Goal: Navigation & Orientation: Find specific page/section

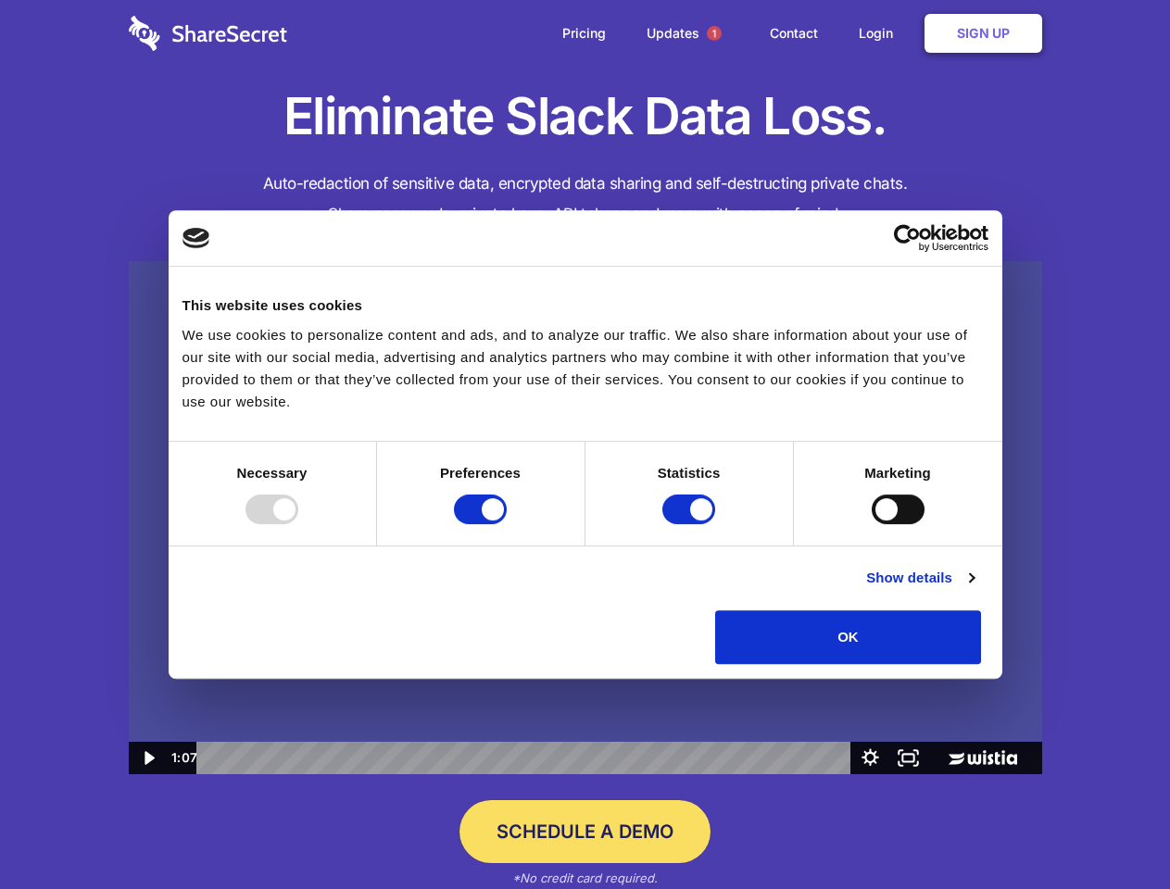
click at [585, 445] on img at bounding box center [586, 518] width 914 height 514
click at [298, 524] on div at bounding box center [272, 510] width 53 height 30
click at [507, 524] on input "Preferences" at bounding box center [480, 510] width 53 height 30
checkbox input "false"
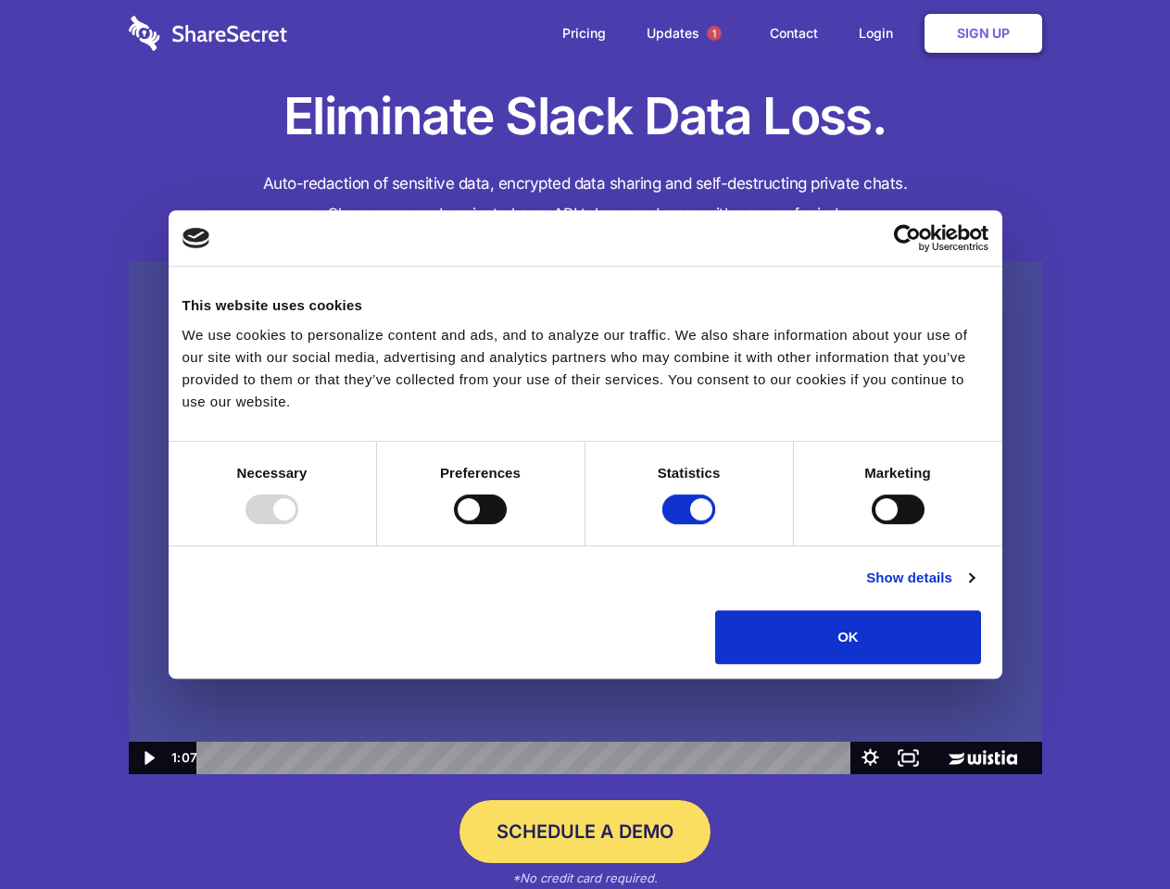
click at [691, 524] on input "Statistics" at bounding box center [688, 510] width 53 height 30
checkbox input "false"
click at [872, 524] on input "Marketing" at bounding box center [898, 510] width 53 height 30
checkbox input "true"
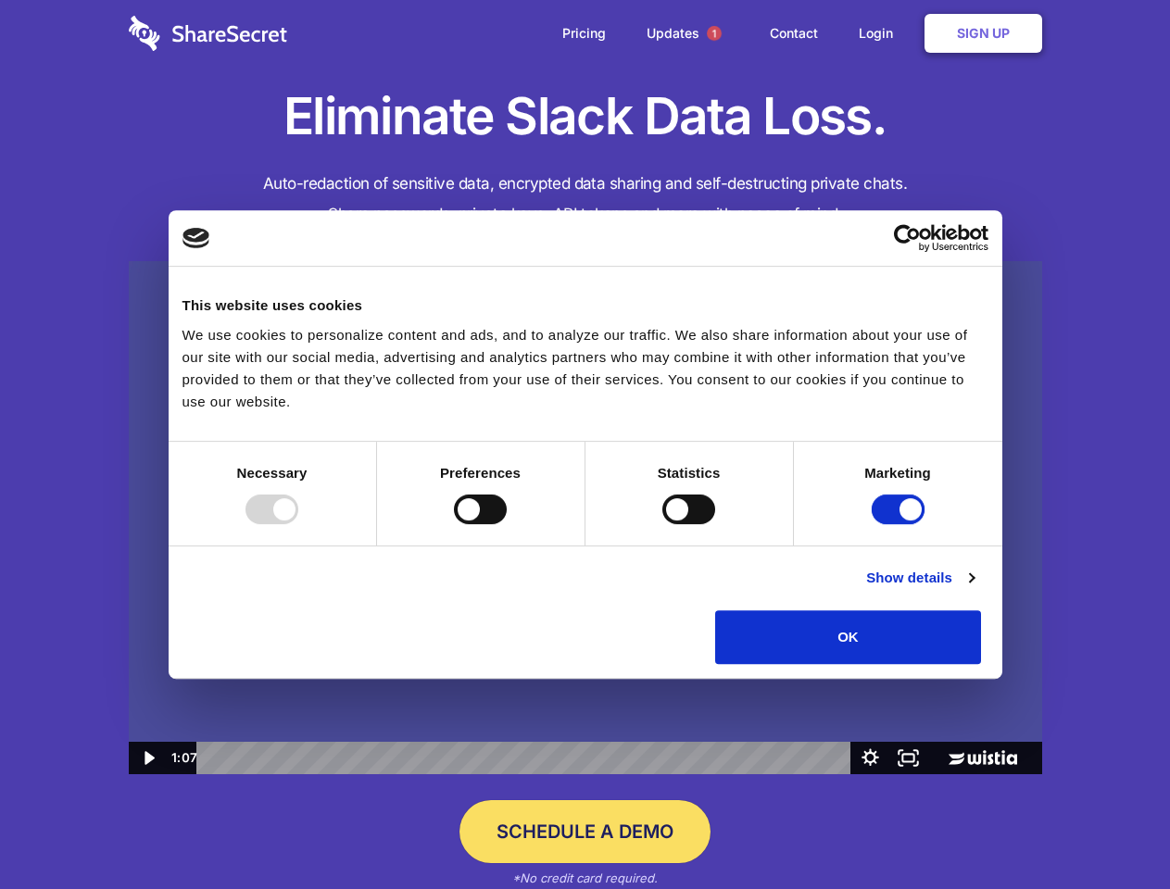
checkbox input "true"
click at [974, 589] on link "Show details" at bounding box center [919, 578] width 107 height 22
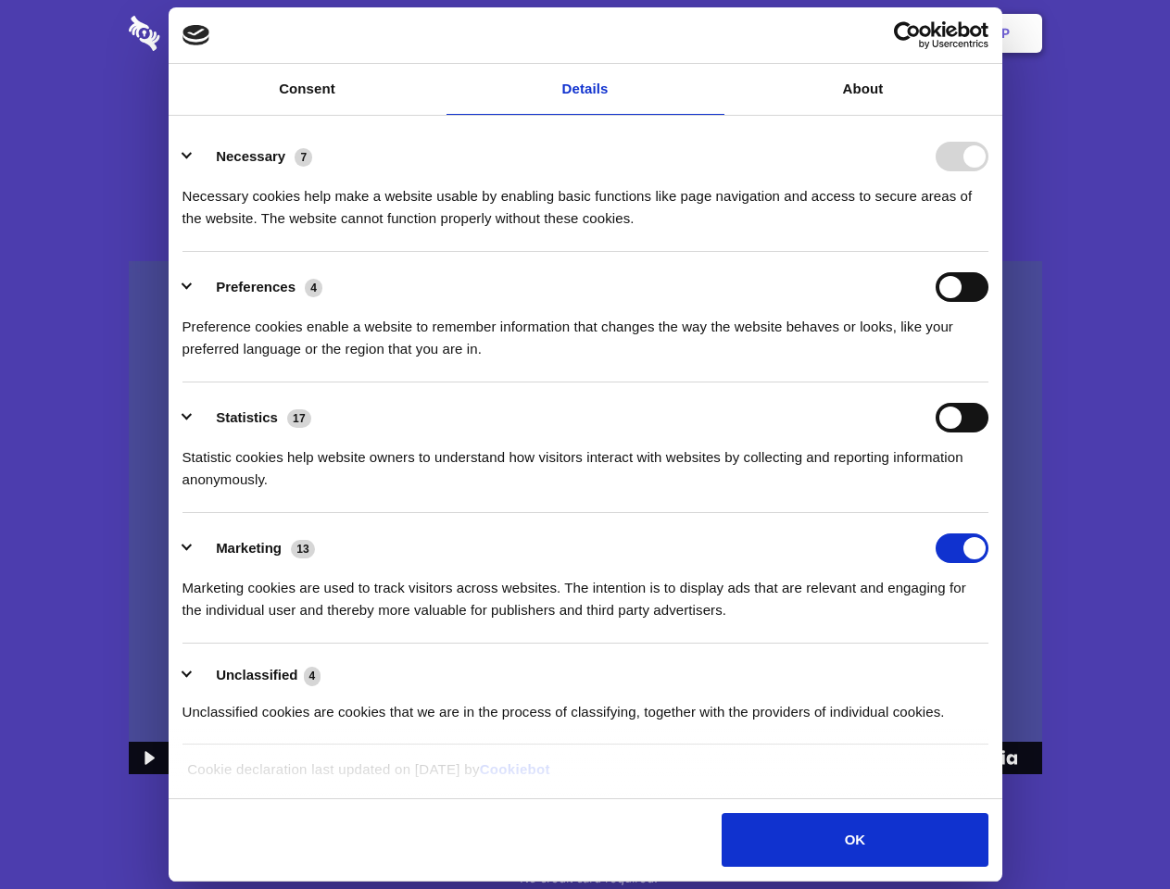
click at [989, 252] on li "Necessary 7 Necessary cookies help make a website usable by enabling basic func…" at bounding box center [586, 186] width 806 height 131
click at [713, 33] on span "1" at bounding box center [714, 33] width 15 height 15
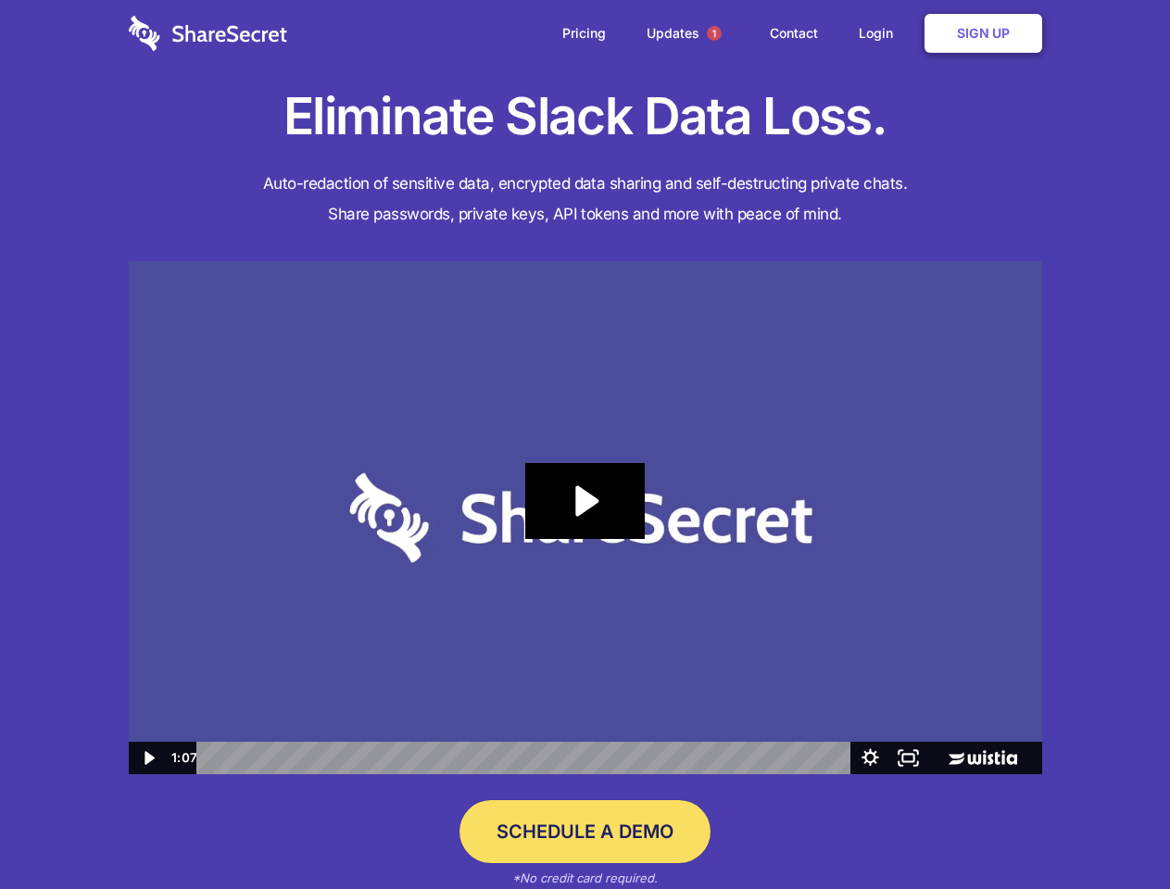
click at [586, 518] on icon "Play Video: Sharesecret Slack Extension" at bounding box center [584, 501] width 119 height 76
